Goal: Information Seeking & Learning: Check status

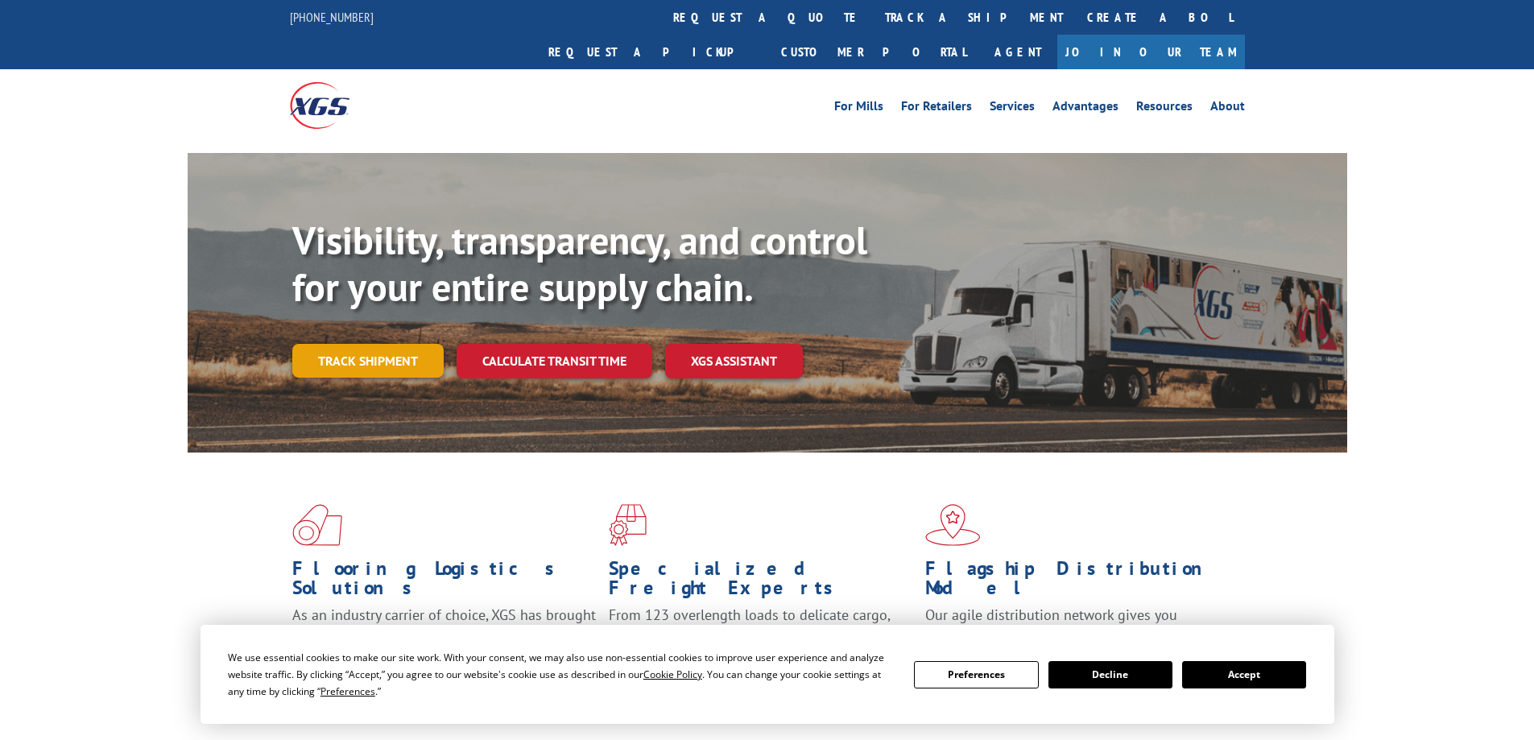
click at [368, 344] on link "Track shipment" at bounding box center [367, 361] width 151 height 34
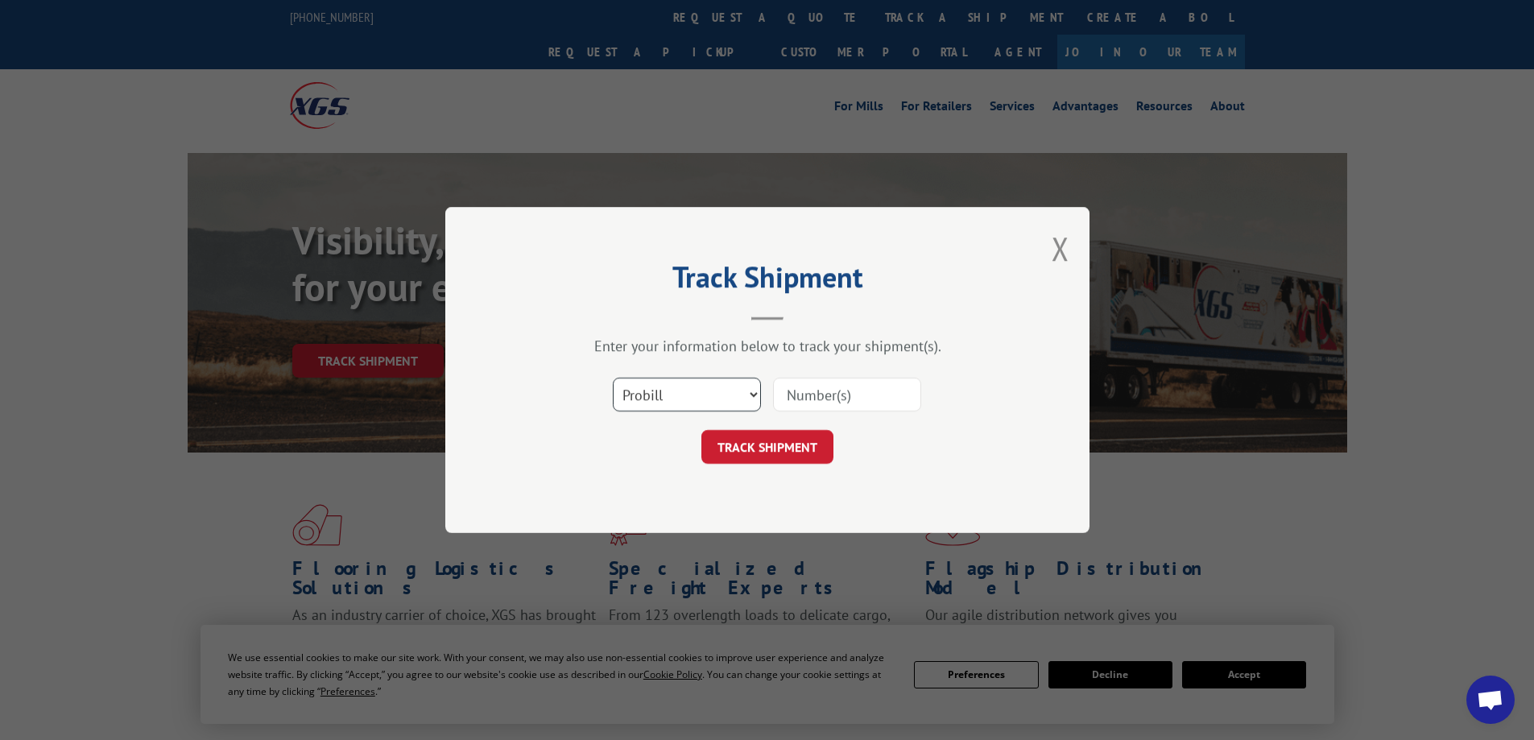
click at [698, 390] on select "Select category... Probill BOL PO" at bounding box center [687, 395] width 148 height 34
select select "bol"
click at [613, 378] on select "Select category... Probill BOL PO" at bounding box center [687, 395] width 148 height 34
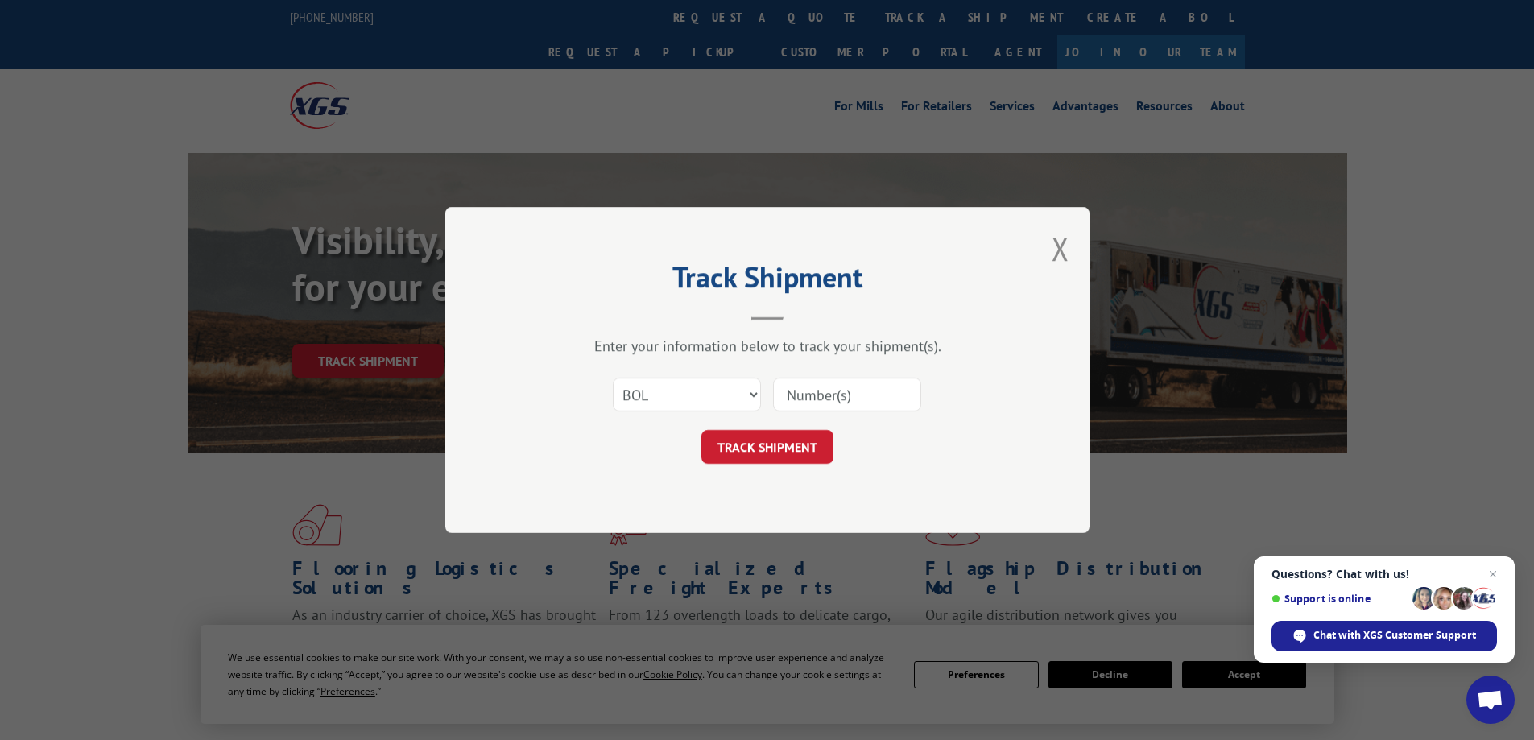
click at [788, 391] on input at bounding box center [847, 395] width 148 height 34
type input "6011143"
click at [701, 430] on button "TRACK SHIPMENT" at bounding box center [767, 447] width 132 height 34
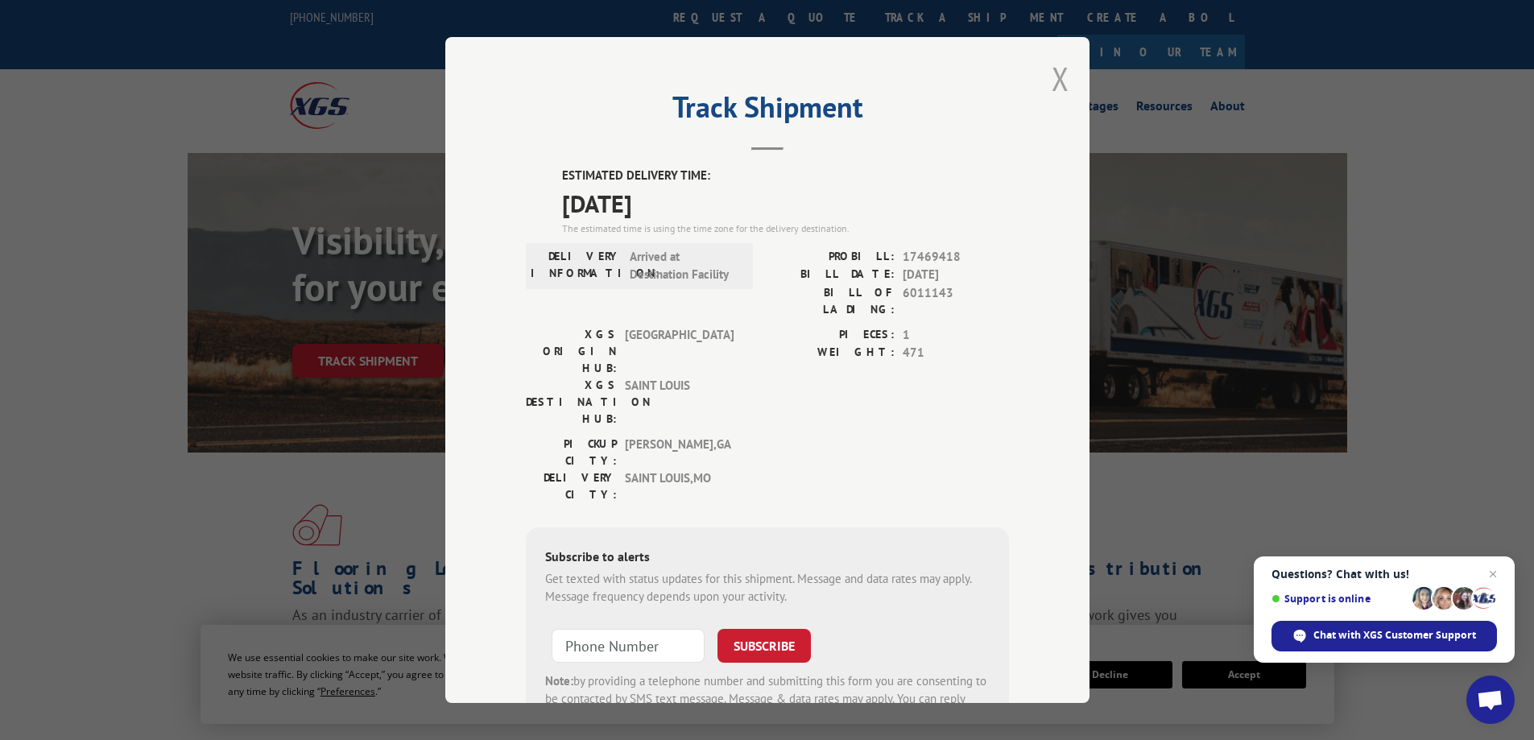
click at [1055, 77] on button "Close modal" at bounding box center [1061, 78] width 18 height 43
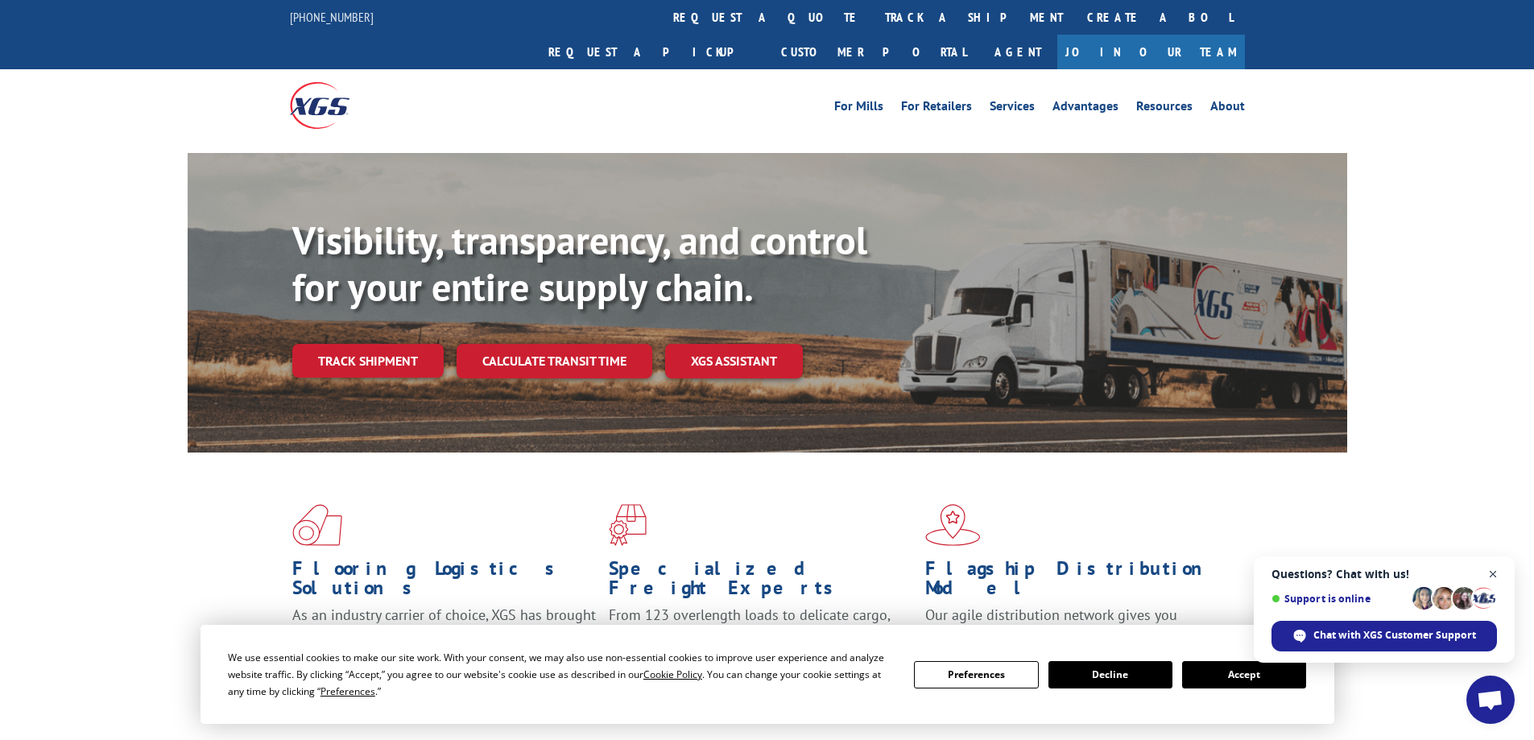
click at [1497, 573] on span "Open chat" at bounding box center [1493, 575] width 20 height 20
